Goal: Task Accomplishment & Management: Manage account settings

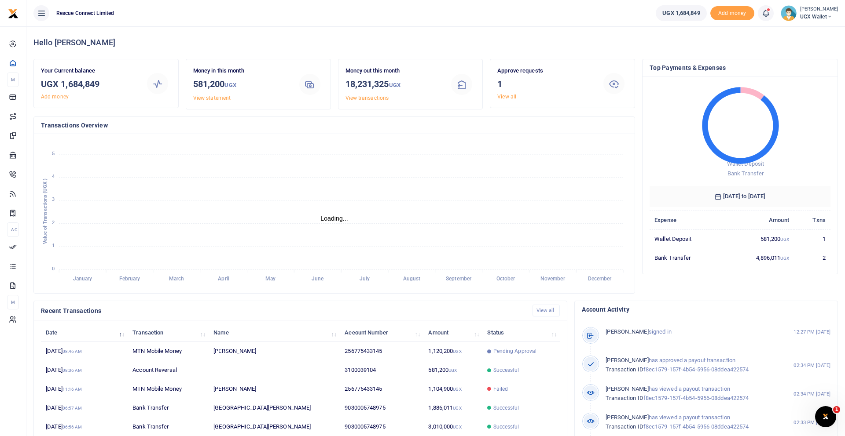
scroll to position [0, 0]
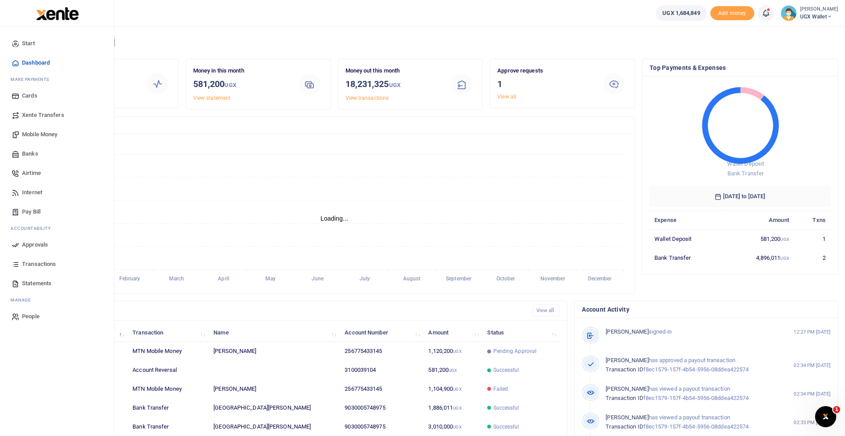
click at [28, 246] on span "Approvals" at bounding box center [35, 245] width 26 height 9
click at [37, 245] on span "Approvals" at bounding box center [35, 245] width 26 height 9
click at [38, 245] on span "Approvals" at bounding box center [35, 245] width 26 height 9
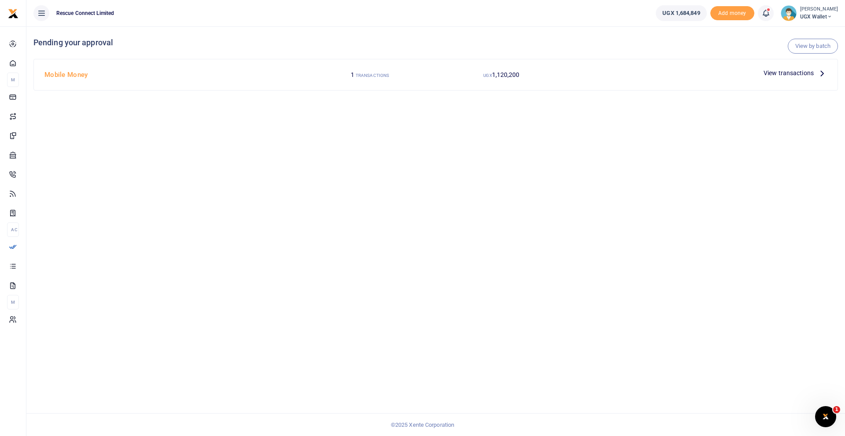
click at [811, 73] on span "View transactions" at bounding box center [788, 73] width 50 height 10
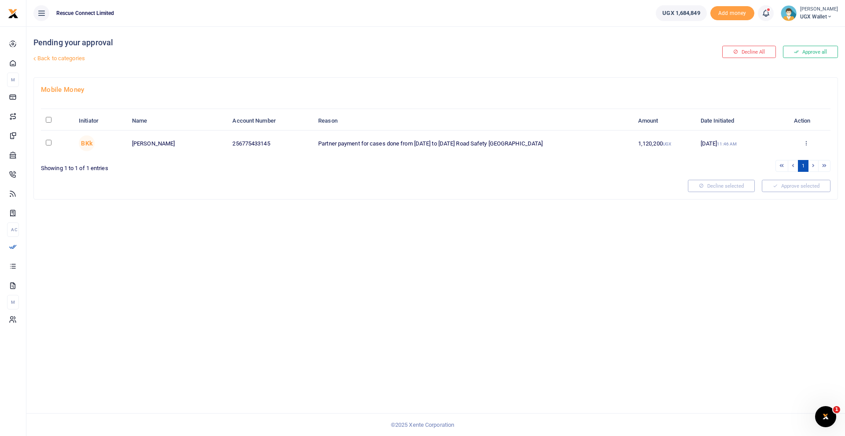
click at [48, 121] on input "\a \a : activate to sort column descending" at bounding box center [49, 120] width 6 height 6
checkbox input "true"
click at [770, 189] on button "Approve selected (1)" at bounding box center [792, 186] width 75 height 12
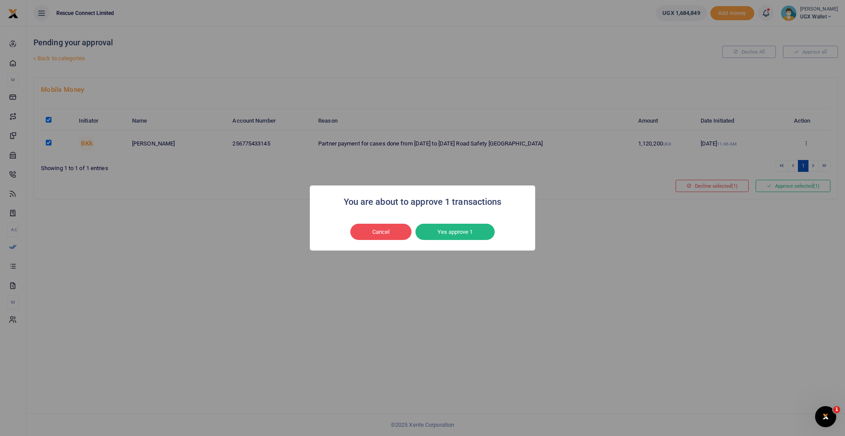
click at [483, 233] on button "Yes approve 1" at bounding box center [454, 232] width 79 height 17
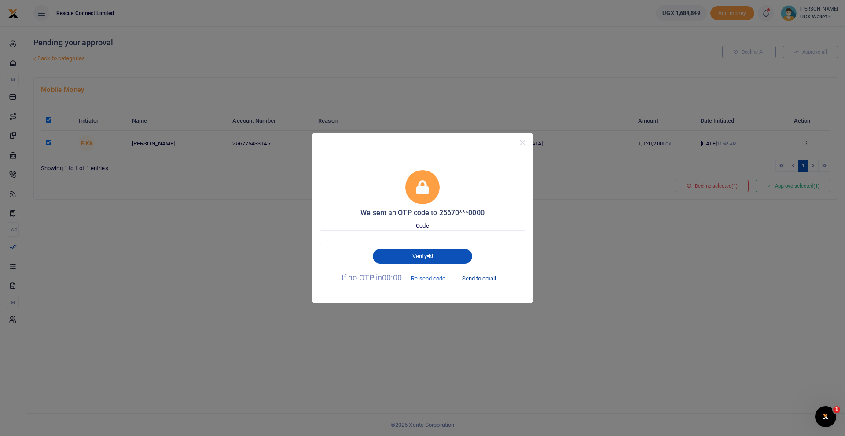
click at [476, 279] on button "Send to email" at bounding box center [478, 278] width 49 height 15
click at [350, 240] on input "text" at bounding box center [344, 238] width 51 height 15
type input "8"
type input "5"
type input "8"
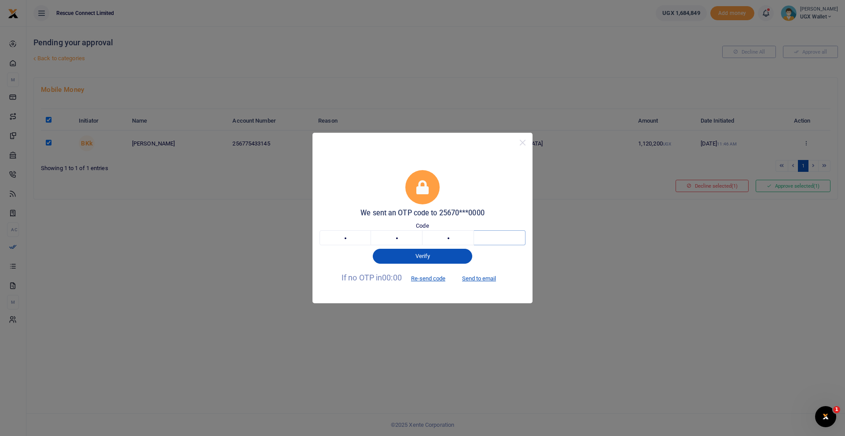
type input "4"
